Goal: Task Accomplishment & Management: Complete application form

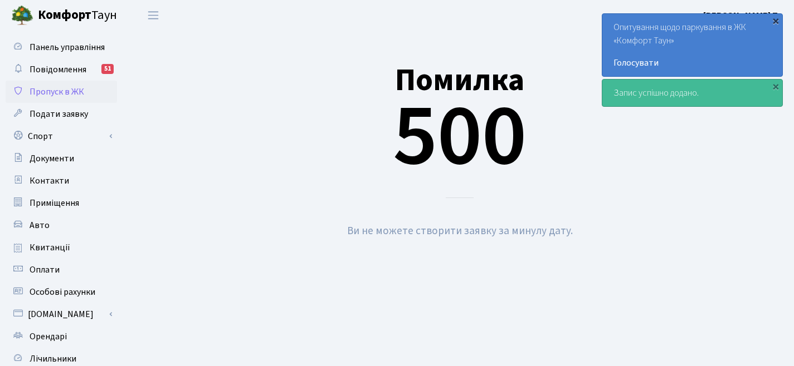
click at [773, 23] on div "×" at bounding box center [775, 20] width 11 height 11
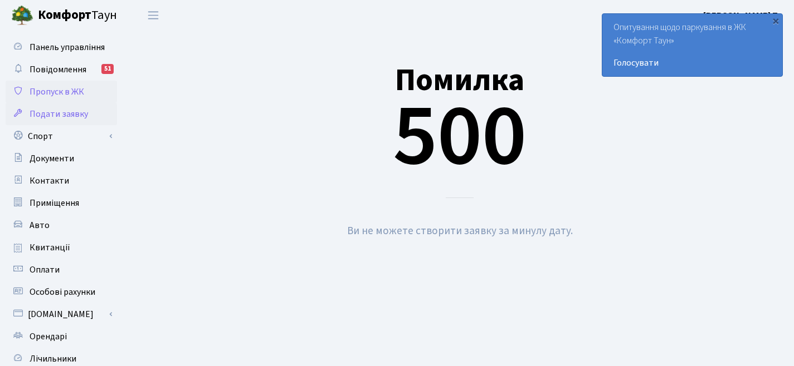
click at [71, 104] on link "Подати заявку" at bounding box center [61, 114] width 111 height 22
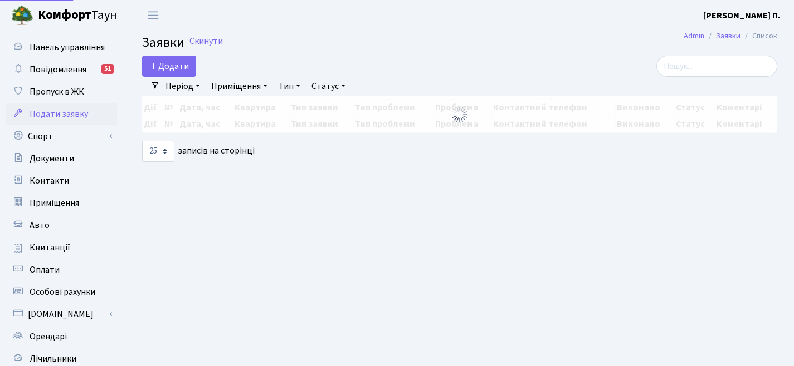
select select "25"
click at [69, 98] on link "Пропуск в ЖК" at bounding box center [61, 92] width 111 height 22
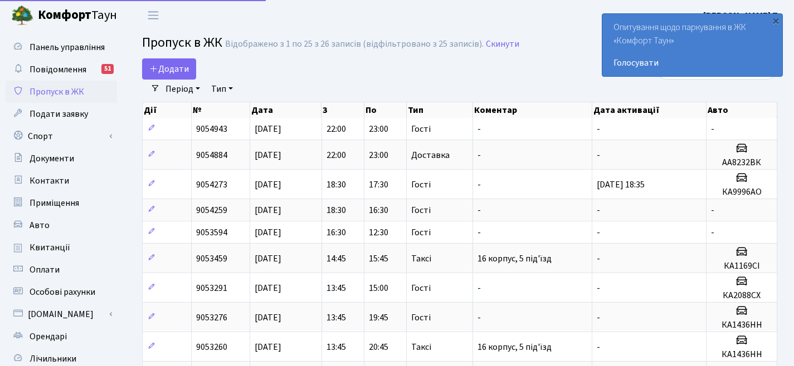
select select "25"
click at [169, 74] on span "Додати" at bounding box center [169, 69] width 40 height 12
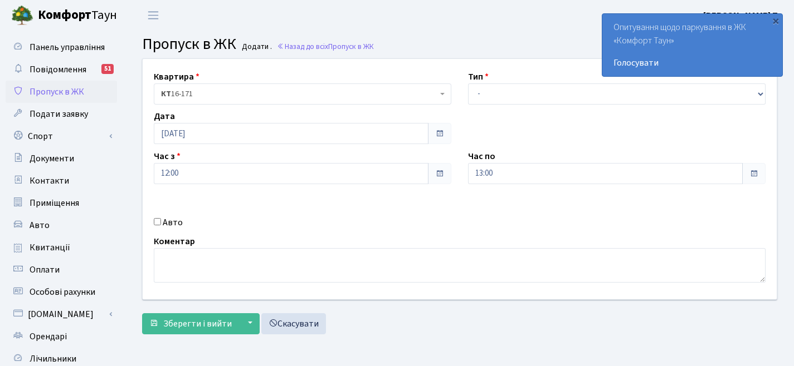
click at [162, 221] on div "Авто" at bounding box center [302, 222] width 314 height 13
click at [158, 221] on input "Авто" at bounding box center [157, 221] width 7 height 7
checkbox input "true"
type input "ка7018ен"
click at [521, 89] on select "- Доставка Таксі Гості Сервіс" at bounding box center [616, 94] width 297 height 21
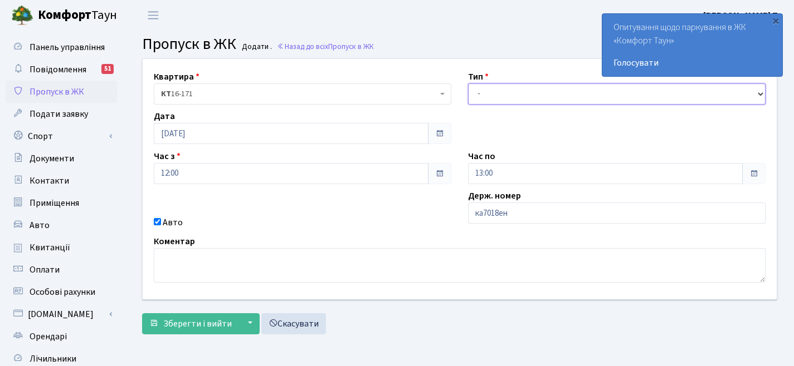
select select "3"
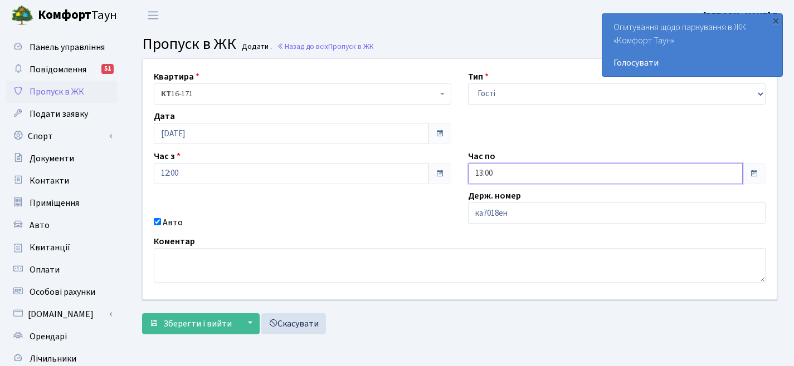
click at [493, 178] on input "13:00" at bounding box center [605, 173] width 275 height 21
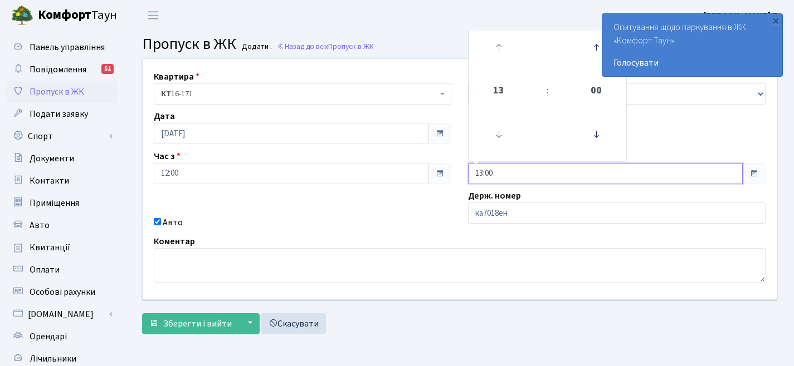
click at [497, 31] on link at bounding box center [498, 47] width 33 height 40
click at [491, 51] on icon at bounding box center [498, 47] width 30 height 30
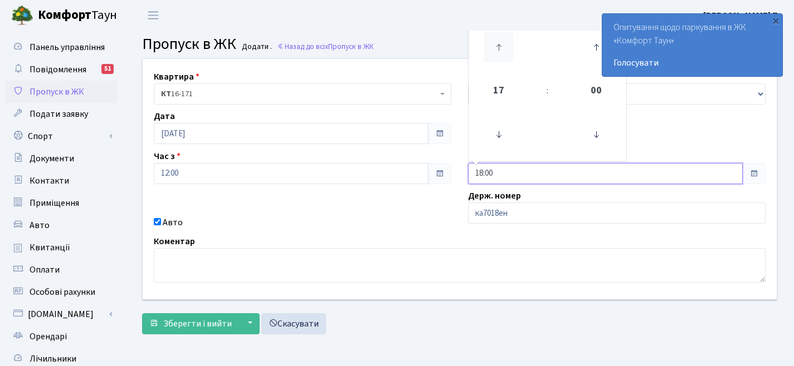
click at [491, 51] on icon at bounding box center [498, 47] width 30 height 30
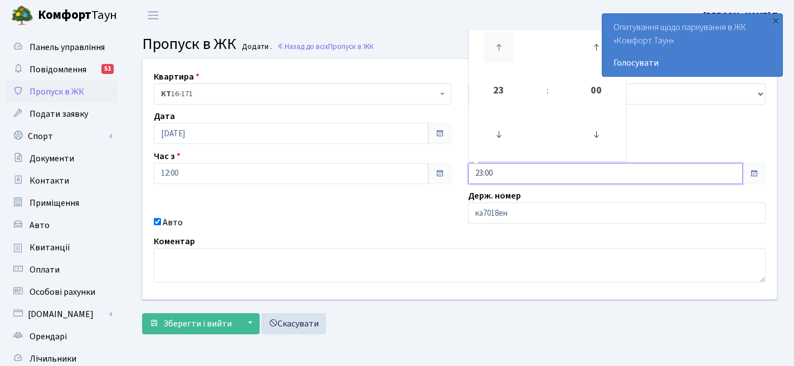
click at [491, 51] on icon at bounding box center [498, 47] width 30 height 30
type input "03:00"
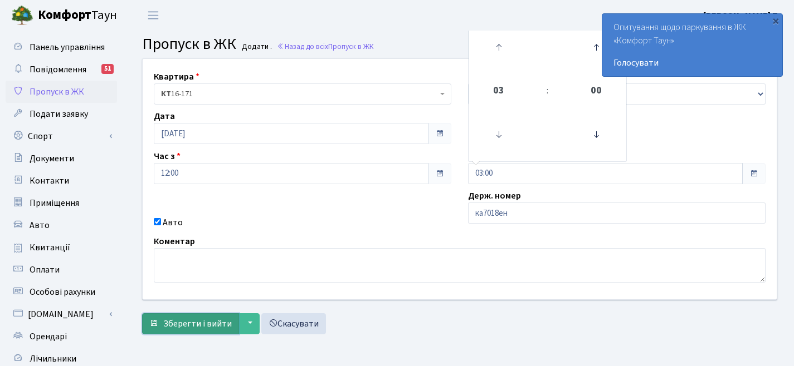
click at [199, 331] on button "Зберегти і вийти" at bounding box center [190, 324] width 97 height 21
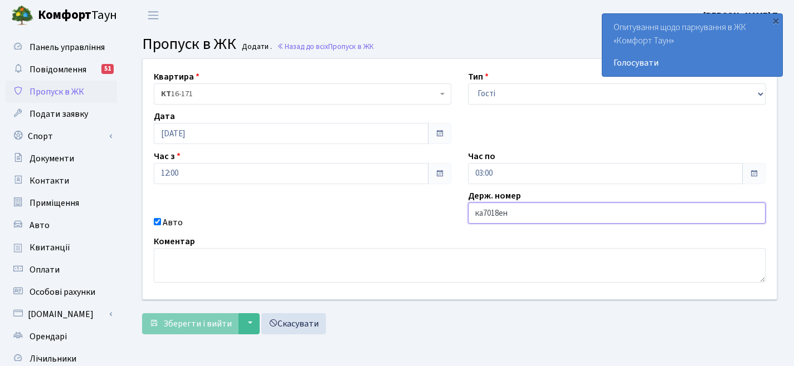
drag, startPoint x: 520, startPoint y: 216, endPoint x: 288, endPoint y: 210, distance: 231.2
click at [288, 210] on div "Квартира <b>КТ</b>&nbsp;&nbsp;&nbsp;&nbsp;16-171 КТ 16-171 Тип - Доставка Таксі…" at bounding box center [459, 179] width 650 height 241
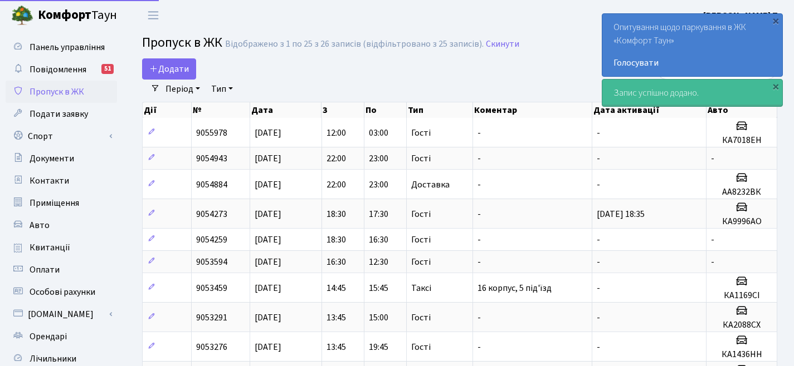
select select "25"
click at [177, 65] on span "Додати" at bounding box center [169, 69] width 40 height 12
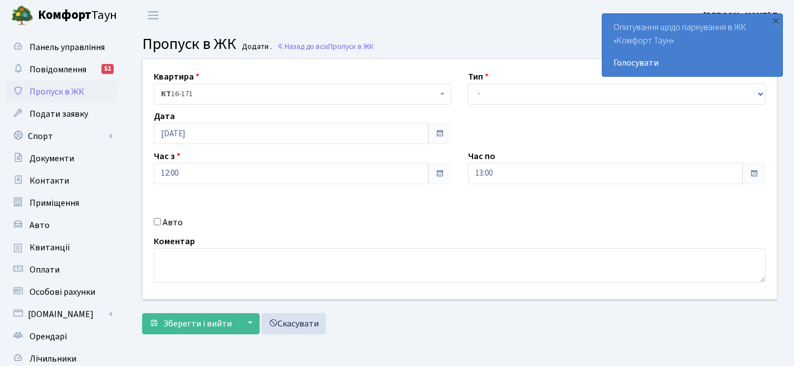
click at [153, 224] on div "Авто" at bounding box center [302, 222] width 314 height 13
click at [163, 226] on label "Авто" at bounding box center [173, 222] width 20 height 13
click at [161, 226] on input "Авто" at bounding box center [157, 221] width 7 height 7
checkbox input "true"
click at [516, 218] on input "text" at bounding box center [616, 213] width 297 height 21
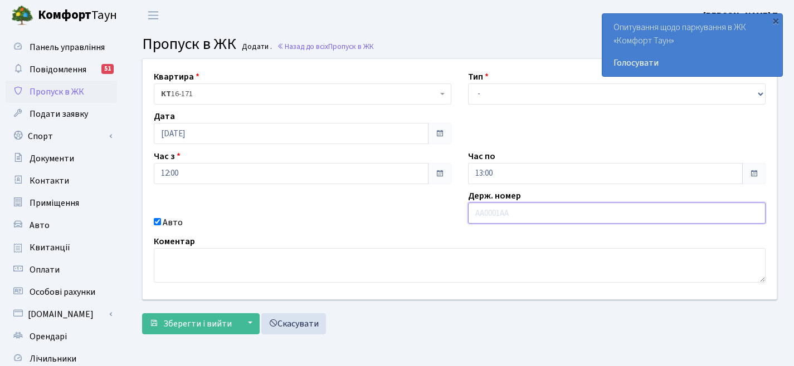
paste input "АА1169СІ"
type input "АА1169СІ"
click at [528, 82] on div "Тип - Доставка Таксі Гості Сервіс" at bounding box center [616, 87] width 314 height 35
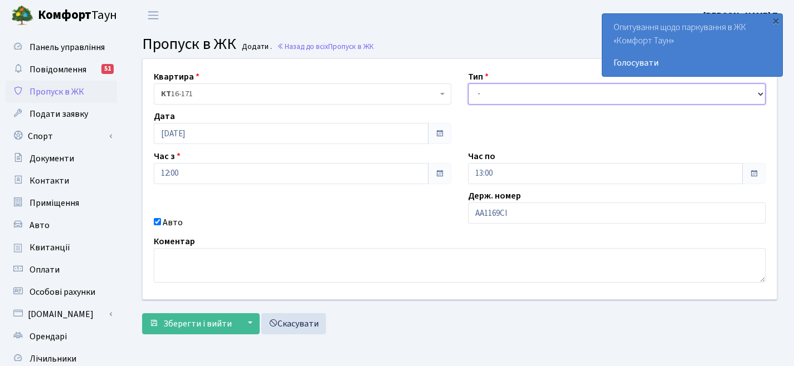
click at [526, 90] on select "- Доставка Таксі Гості Сервіс" at bounding box center [616, 94] width 297 height 21
select select "3"
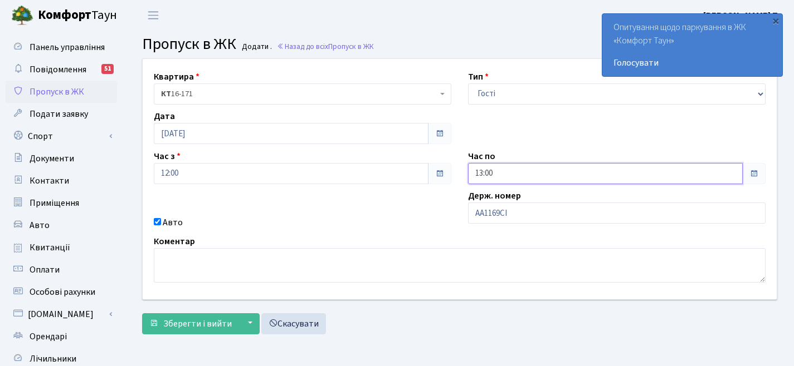
click at [741, 176] on input "13:00" at bounding box center [605, 173] width 275 height 21
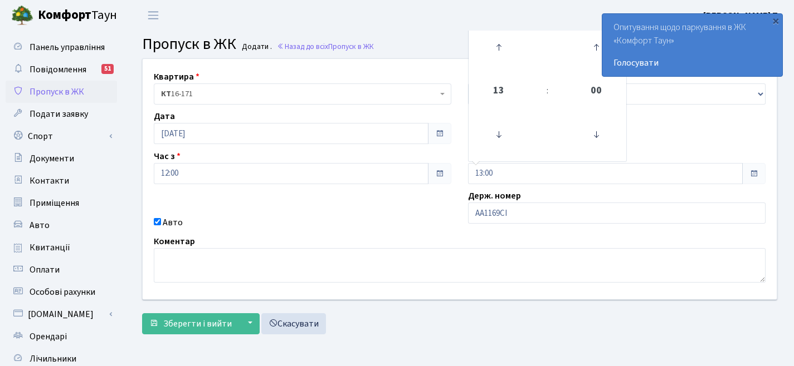
click at [506, 26] on header "Комфорт Таун Кирпатий Ю. П. Мій обліковий запис Вийти" at bounding box center [397, 15] width 794 height 31
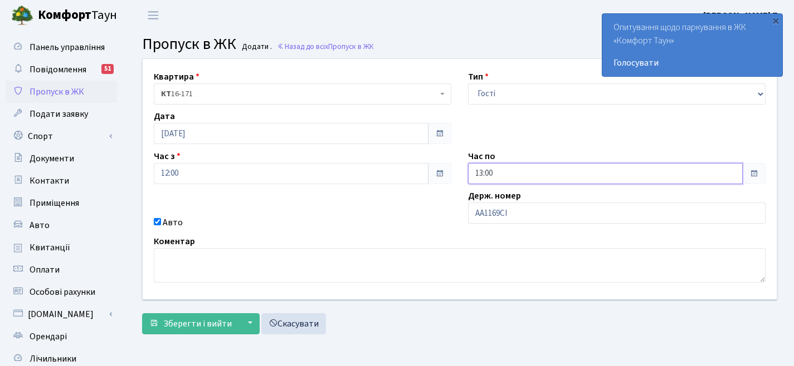
click at [493, 173] on input "13:00" at bounding box center [605, 173] width 275 height 21
click at [495, 47] on icon at bounding box center [498, 47] width 30 height 30
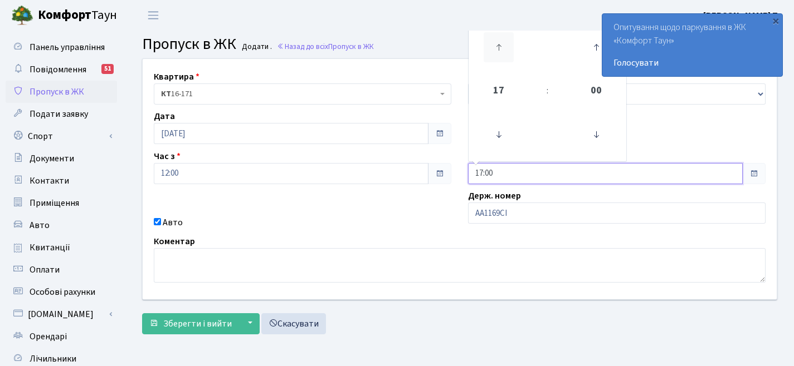
click at [495, 47] on icon at bounding box center [498, 47] width 30 height 30
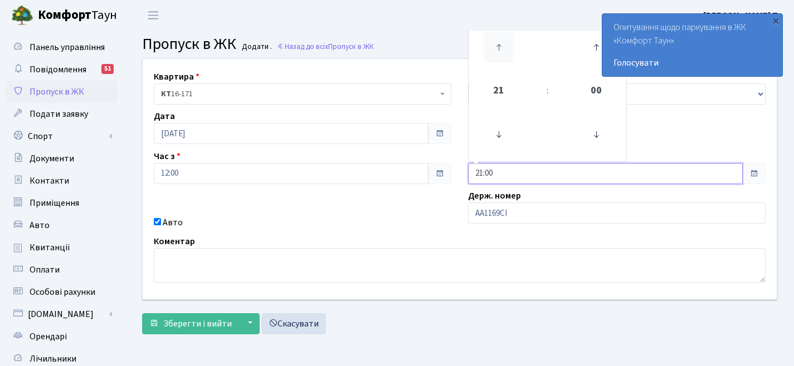
type input "22:00"
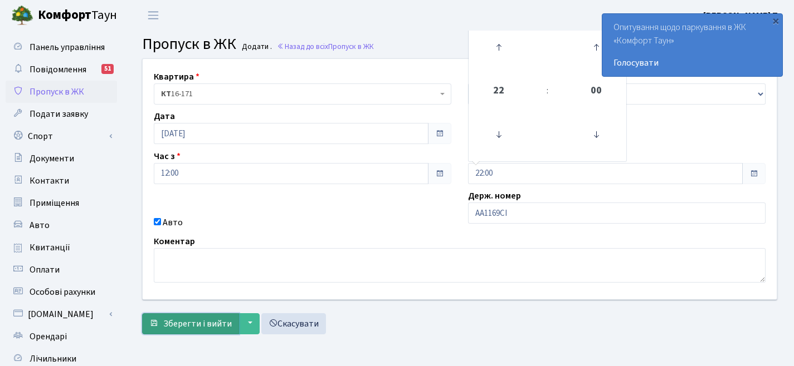
click at [224, 325] on span "Зберегти і вийти" at bounding box center [197, 324] width 69 height 12
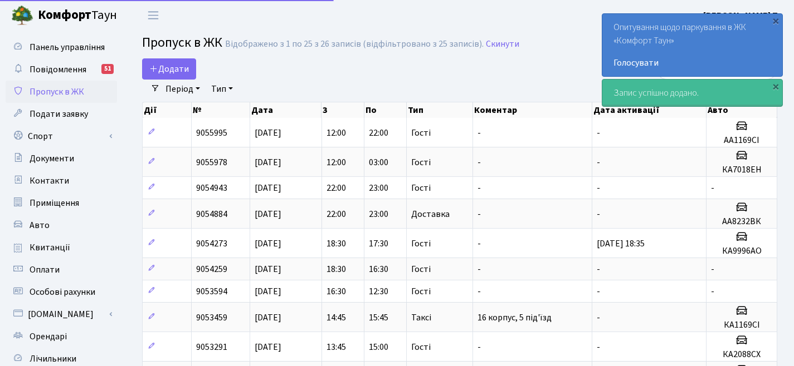
select select "25"
